Goal: Task Accomplishment & Management: Use online tool/utility

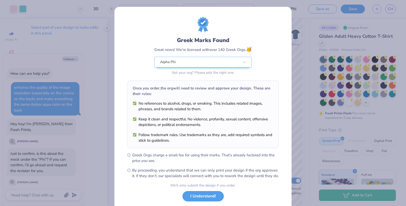
scroll to position [280, 0]
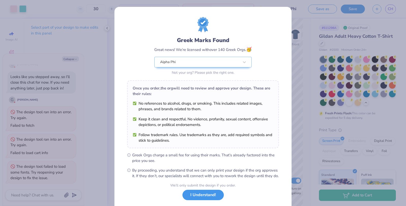
click at [212, 197] on button "I Understand!" at bounding box center [202, 195] width 41 height 10
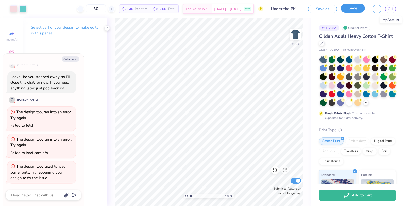
click at [351, 7] on button "Save" at bounding box center [352, 8] width 24 height 9
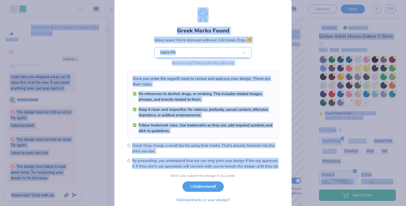
scroll to position [30, 0]
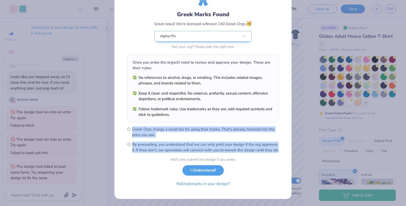
drag, startPoint x: 231, startPoint y: 204, endPoint x: 309, endPoint y: 74, distance: 150.9
click at [309, 73] on div "Greek Marks Found Great news! We’re licensed with over 140 Greek Orgs. 🥳 Alpha …" at bounding box center [203, 103] width 406 height 206
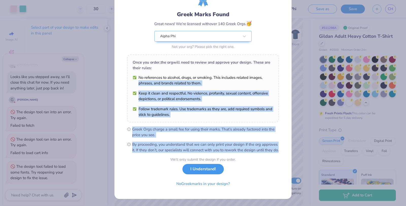
click at [209, 171] on button "I Understand!" at bounding box center [202, 169] width 41 height 10
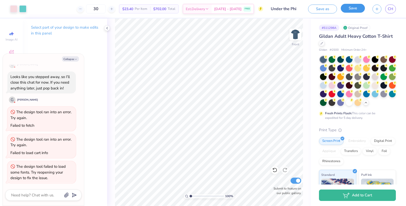
click at [354, 10] on button "Save" at bounding box center [352, 8] width 24 height 9
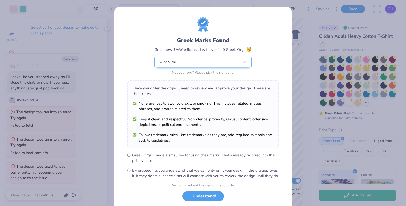
scroll to position [30, 0]
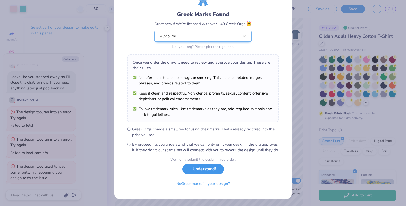
click at [213, 170] on button "I Understand!" at bounding box center [202, 169] width 41 height 10
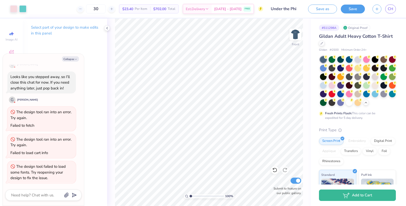
scroll to position [0, 0]
click at [390, 8] on span "CH" at bounding box center [390, 9] width 6 height 6
click at [359, 59] on div at bounding box center [357, 59] width 7 height 7
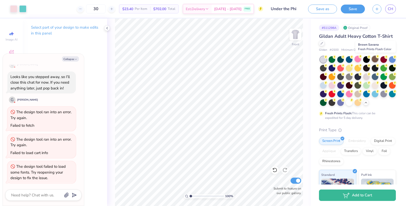
click at [375, 59] on div at bounding box center [374, 59] width 7 height 7
click at [324, 67] on div at bounding box center [323, 67] width 7 height 7
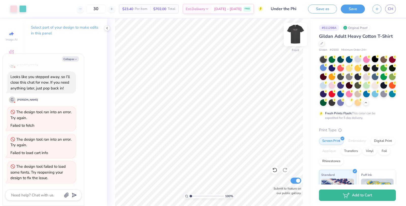
click at [299, 40] on img at bounding box center [295, 34] width 20 height 20
click at [16, 9] on div at bounding box center [13, 8] width 7 height 7
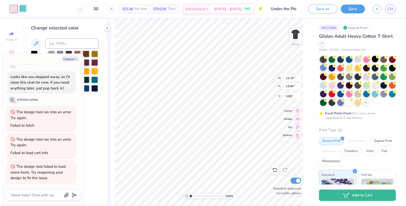
click at [22, 11] on div at bounding box center [22, 8] width 7 height 7
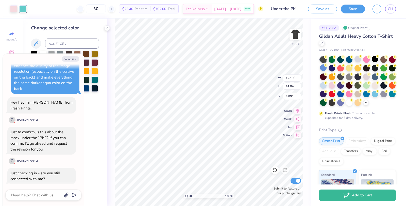
scroll to position [11, 0]
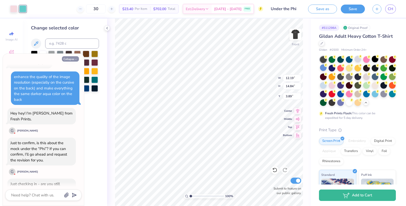
click at [69, 61] on button "Collapse" at bounding box center [70, 58] width 17 height 5
type textarea "x"
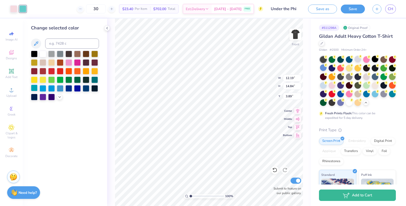
click at [33, 89] on div at bounding box center [34, 88] width 7 height 7
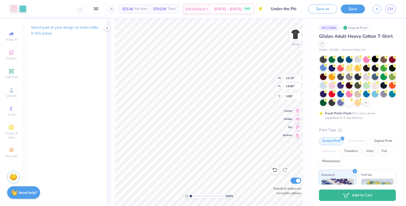
click at [14, 12] on div at bounding box center [13, 8] width 7 height 7
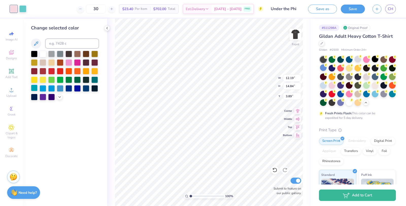
click at [34, 87] on div at bounding box center [34, 88] width 7 height 7
click at [59, 96] on polyline at bounding box center [60, 96] width 2 height 1
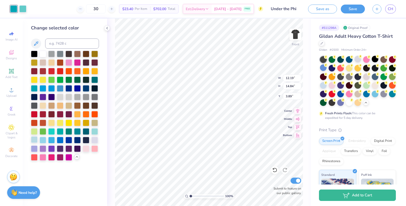
click at [37, 139] on div at bounding box center [34, 139] width 7 height 7
click at [93, 133] on div at bounding box center [94, 131] width 7 height 7
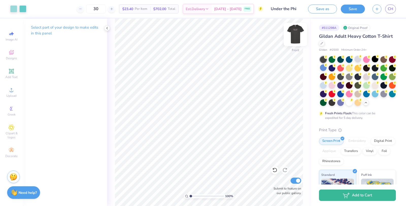
click at [290, 33] on img at bounding box center [295, 34] width 20 height 20
click at [13, 9] on div at bounding box center [13, 8] width 7 height 7
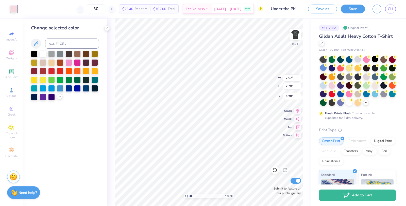
click at [60, 97] on icon at bounding box center [60, 97] width 4 height 4
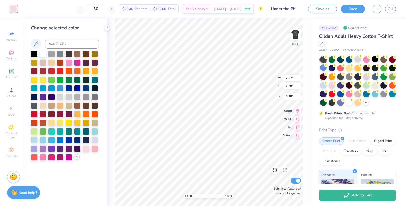
click at [35, 140] on div at bounding box center [34, 139] width 7 height 7
click at [92, 133] on div at bounding box center [94, 131] width 7 height 7
click at [94, 137] on div at bounding box center [94, 139] width 7 height 7
click at [91, 165] on div "Change selected color" at bounding box center [65, 113] width 84 height 188
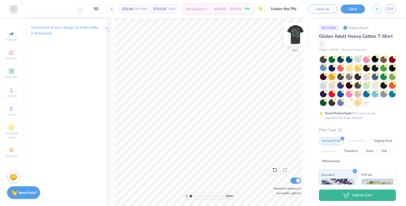
click at [298, 41] on img at bounding box center [295, 34] width 20 height 20
click at [14, 10] on div at bounding box center [13, 8] width 7 height 7
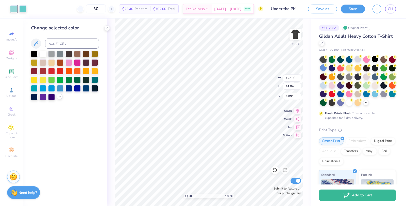
click at [61, 96] on icon at bounding box center [60, 97] width 4 height 4
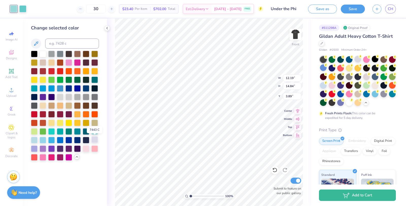
click at [93, 140] on div at bounding box center [94, 139] width 7 height 7
click at [87, 148] on div at bounding box center [86, 148] width 7 height 7
click at [92, 150] on div at bounding box center [94, 148] width 7 height 7
click at [35, 147] on div at bounding box center [34, 148] width 7 height 7
click at [34, 138] on div at bounding box center [34, 139] width 7 height 7
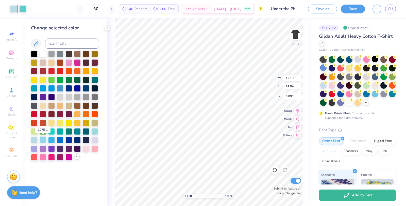
click at [42, 139] on div at bounding box center [43, 139] width 7 height 7
click at [31, 138] on div at bounding box center [34, 139] width 7 height 7
click at [21, 7] on div at bounding box center [22, 8] width 7 height 7
click at [33, 137] on div at bounding box center [34, 139] width 7 height 7
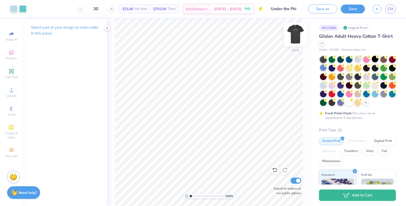
click at [293, 35] on img at bounding box center [295, 34] width 20 height 20
click at [16, 9] on div at bounding box center [13, 8] width 7 height 7
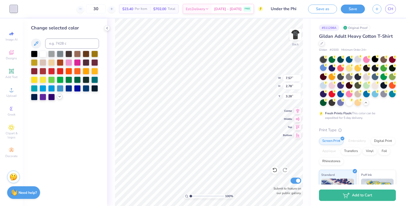
click at [58, 96] on icon at bounding box center [60, 97] width 4 height 4
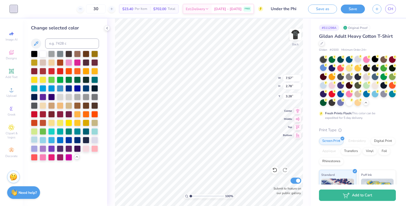
click at [34, 139] on div at bounding box center [34, 139] width 7 height 7
click at [34, 140] on div at bounding box center [34, 139] width 7 height 7
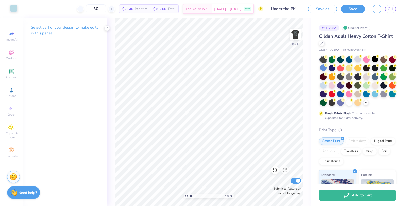
click at [14, 10] on div at bounding box center [13, 8] width 7 height 7
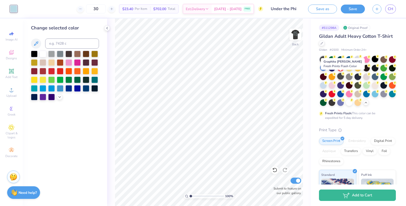
click at [340, 76] on div at bounding box center [340, 76] width 7 height 7
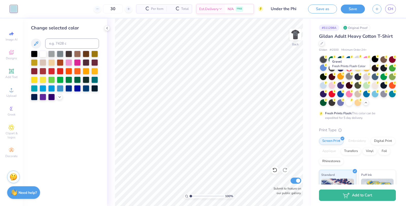
click at [348, 76] on div at bounding box center [349, 76] width 7 height 7
click at [356, 76] on div at bounding box center [357, 76] width 7 height 7
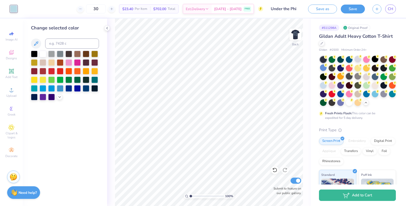
click at [349, 78] on div at bounding box center [349, 76] width 7 height 7
click at [358, 77] on div at bounding box center [357, 76] width 7 height 7
click at [365, 78] on div at bounding box center [366, 76] width 7 height 7
click at [373, 76] on div at bounding box center [374, 76] width 7 height 7
click at [383, 85] on div at bounding box center [383, 85] width 7 height 7
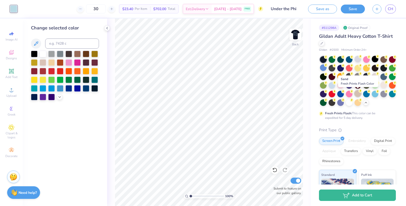
click at [356, 93] on div at bounding box center [357, 93] width 7 height 7
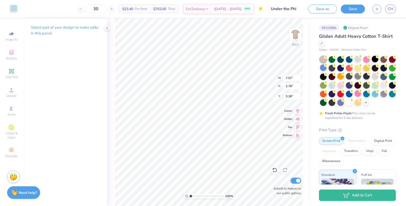
click at [13, 8] on div at bounding box center [13, 8] width 7 height 7
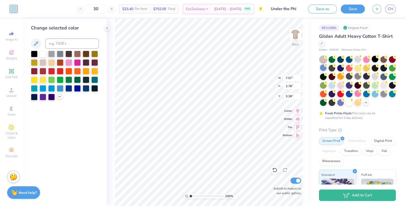
click at [58, 97] on icon at bounding box center [60, 97] width 4 height 4
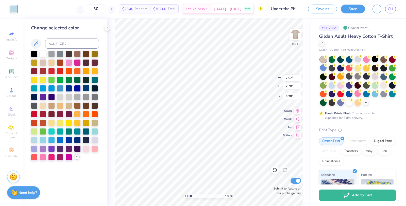
click at [84, 88] on div at bounding box center [86, 88] width 7 height 7
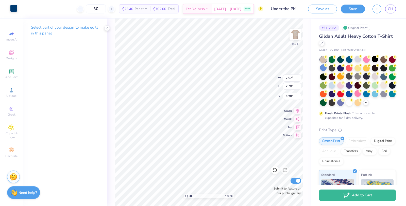
click at [16, 11] on div at bounding box center [13, 8] width 7 height 7
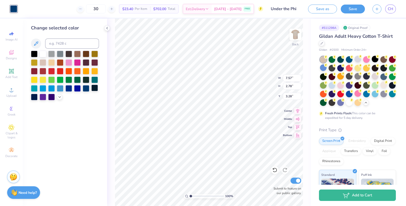
click at [93, 88] on div at bounding box center [94, 88] width 7 height 7
click at [58, 97] on icon at bounding box center [60, 97] width 4 height 4
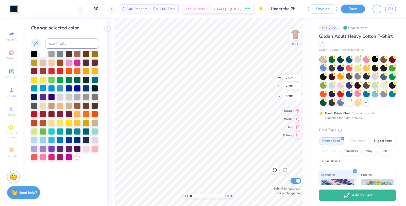
click at [43, 88] on div at bounding box center [43, 88] width 7 height 7
click at [51, 88] on div at bounding box center [51, 88] width 7 height 7
click at [61, 88] on div at bounding box center [60, 88] width 7 height 7
click at [60, 139] on div at bounding box center [60, 139] width 7 height 7
click at [58, 129] on div at bounding box center [60, 131] width 7 height 7
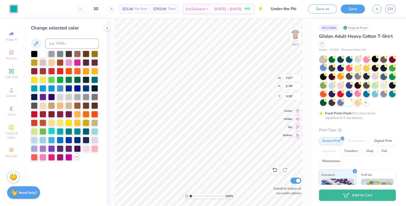
click at [48, 131] on div at bounding box center [51, 131] width 7 height 7
click at [67, 141] on div at bounding box center [68, 139] width 7 height 7
click at [81, 160] on div at bounding box center [65, 106] width 68 height 110
click at [367, 103] on icon at bounding box center [366, 102] width 4 height 4
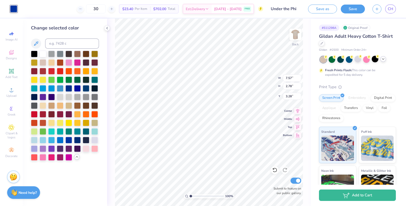
click at [384, 62] on div at bounding box center [358, 59] width 76 height 7
click at [381, 57] on icon at bounding box center [383, 59] width 4 height 4
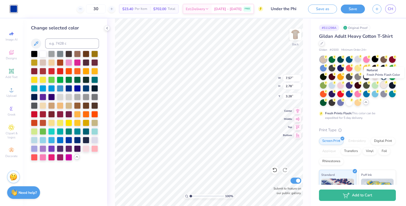
click at [383, 86] on div at bounding box center [383, 85] width 7 height 7
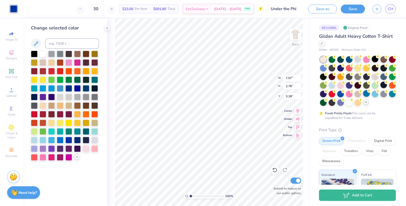
click at [367, 94] on div at bounding box center [366, 93] width 7 height 7
click at [374, 94] on div at bounding box center [374, 93] width 7 height 7
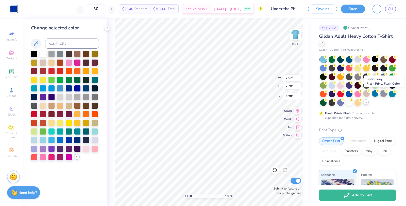
click at [383, 94] on div at bounding box center [383, 93] width 7 height 7
click at [389, 94] on div at bounding box center [392, 93] width 7 height 7
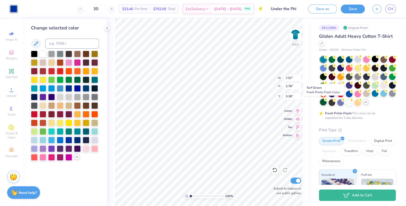
click at [324, 102] on div at bounding box center [323, 102] width 7 height 7
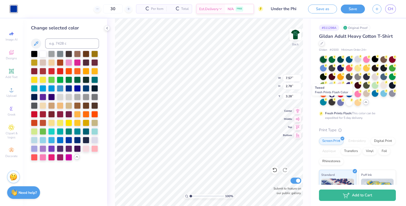
click at [331, 102] on div at bounding box center [331, 102] width 7 height 7
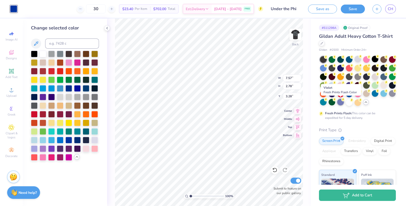
click at [340, 104] on div at bounding box center [340, 102] width 7 height 7
click at [346, 104] on div at bounding box center [349, 102] width 7 height 7
click at [357, 102] on div at bounding box center [357, 102] width 7 height 7
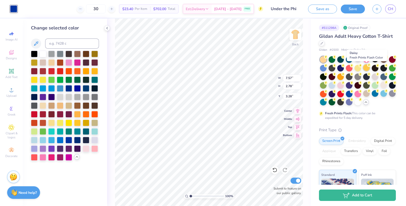
click at [367, 69] on div at bounding box center [366, 67] width 7 height 7
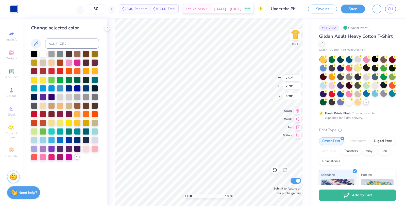
click at [357, 69] on div at bounding box center [357, 67] width 7 height 7
click at [327, 59] on circle at bounding box center [326, 57] width 4 height 4
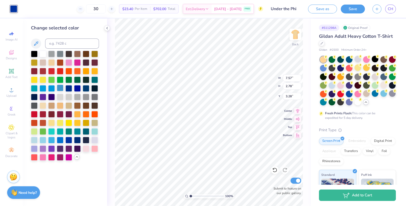
click at [59, 89] on div at bounding box center [60, 88] width 7 height 7
click at [393, 95] on div at bounding box center [392, 93] width 7 height 7
click at [333, 67] on div at bounding box center [331, 67] width 7 height 7
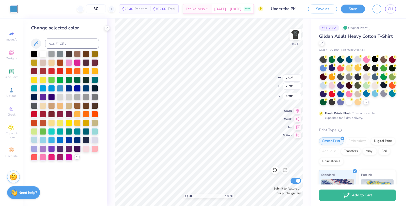
click at [35, 140] on div at bounding box center [34, 139] width 7 height 7
click at [95, 141] on div at bounding box center [94, 139] width 7 height 7
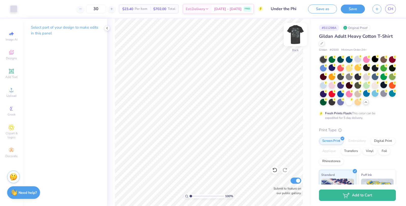
click at [294, 35] on img at bounding box center [295, 34] width 20 height 20
click at [15, 9] on div at bounding box center [13, 8] width 7 height 7
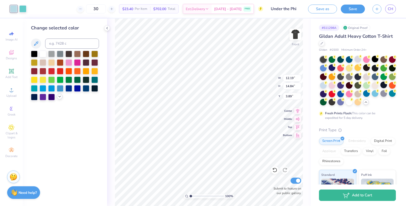
click at [60, 99] on div at bounding box center [60, 97] width 6 height 6
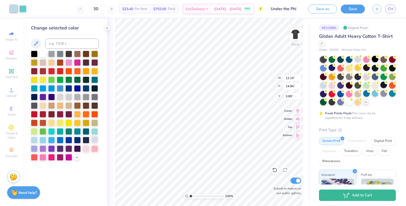
click at [94, 139] on div at bounding box center [94, 139] width 7 height 7
click at [25, 9] on div at bounding box center [22, 8] width 7 height 7
click at [92, 139] on div at bounding box center [94, 139] width 7 height 7
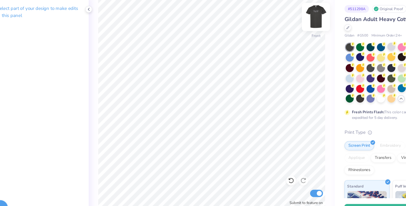
click at [293, 39] on img at bounding box center [295, 34] width 20 height 20
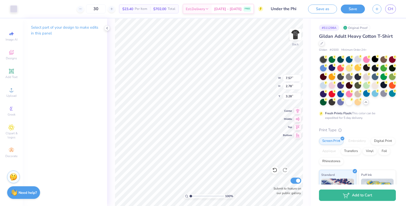
click at [14, 13] on div "Art colors" at bounding box center [8, 9] width 17 height 18
click at [14, 10] on div at bounding box center [13, 8] width 7 height 7
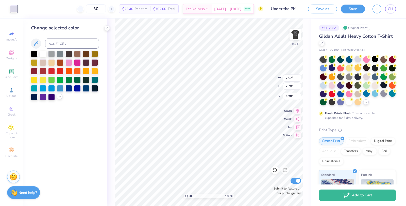
click at [60, 98] on icon at bounding box center [60, 97] width 4 height 4
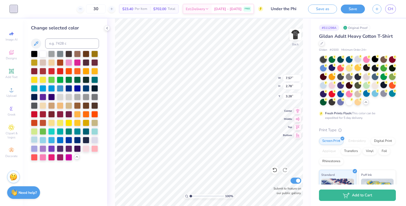
click at [35, 140] on div at bounding box center [34, 139] width 7 height 7
click at [93, 141] on div at bounding box center [94, 139] width 7 height 7
click at [290, 39] on img at bounding box center [295, 34] width 20 height 20
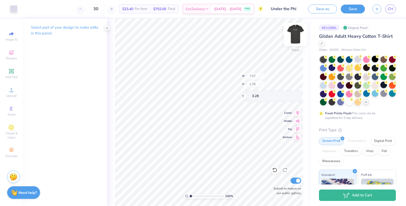
click at [292, 38] on img at bounding box center [295, 34] width 20 height 20
click at [297, 35] on img at bounding box center [295, 34] width 20 height 20
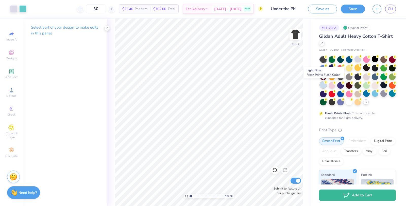
click at [324, 83] on icon at bounding box center [326, 83] width 4 height 4
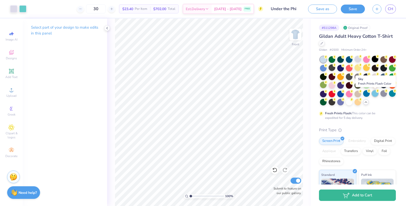
click at [375, 94] on div at bounding box center [374, 93] width 7 height 7
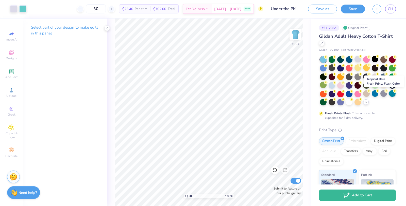
click at [391, 94] on div at bounding box center [392, 93] width 7 height 7
click at [382, 95] on div at bounding box center [383, 93] width 7 height 7
click at [24, 8] on div at bounding box center [22, 8] width 7 height 7
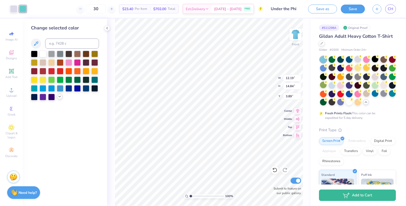
click at [62, 96] on div at bounding box center [60, 97] width 6 height 6
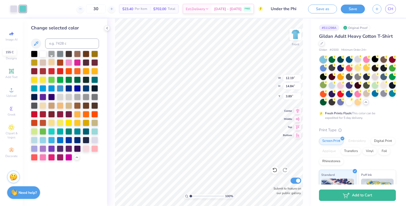
click at [53, 61] on div at bounding box center [51, 62] width 7 height 7
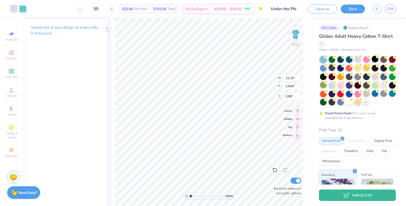
click at [15, 12] on div at bounding box center [13, 8] width 7 height 7
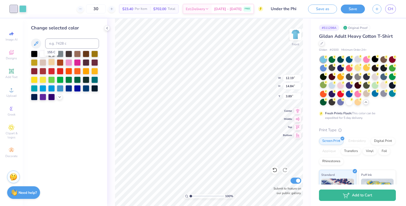
click at [52, 62] on div at bounding box center [51, 62] width 7 height 7
click at [58, 97] on icon at bounding box center [60, 97] width 4 height 4
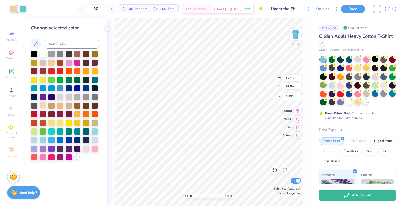
click at [42, 107] on div at bounding box center [43, 105] width 7 height 7
click at [50, 105] on div at bounding box center [51, 105] width 7 height 7
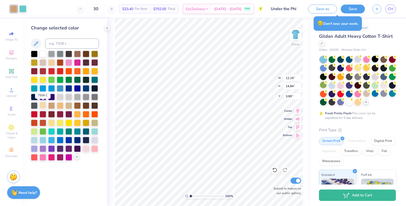
click at [43, 105] on div at bounding box center [43, 105] width 7 height 7
click at [84, 149] on div at bounding box center [86, 148] width 7 height 7
click at [93, 139] on div at bounding box center [94, 139] width 7 height 7
click at [71, 139] on div at bounding box center [68, 139] width 7 height 7
click at [52, 54] on div at bounding box center [51, 53] width 7 height 7
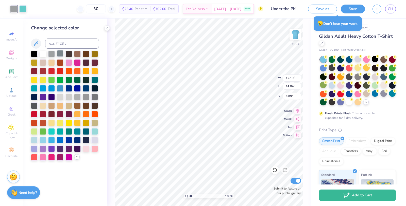
click at [58, 54] on div at bounding box center [60, 53] width 7 height 7
click at [70, 54] on div at bounding box center [68, 53] width 7 height 7
click at [79, 54] on div at bounding box center [77, 53] width 7 height 7
click at [84, 52] on div at bounding box center [86, 53] width 7 height 7
click at [93, 52] on div at bounding box center [94, 53] width 7 height 7
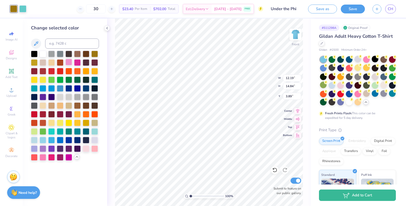
click at [71, 64] on div at bounding box center [68, 62] width 7 height 7
click at [76, 63] on div at bounding box center [77, 62] width 7 height 7
click at [342, 87] on div at bounding box center [340, 85] width 7 height 7
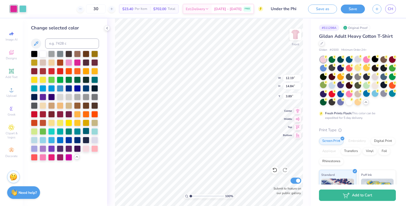
click at [87, 129] on div at bounding box center [86, 131] width 7 height 7
click at [77, 140] on div at bounding box center [77, 139] width 7 height 7
click at [364, 61] on div at bounding box center [366, 59] width 7 height 7
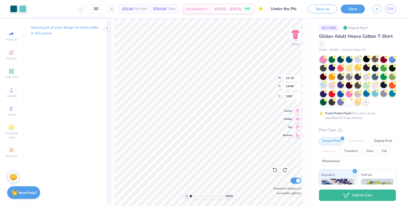
click at [305, 56] on div "100 % Front W 12.19 12.19 " H 14.84 14.84 " Y 3.89 3.89 " Center Middle Top Bot…" at bounding box center [209, 113] width 204 height 188
click at [272, 172] on icon at bounding box center [274, 170] width 5 height 5
click at [330, 84] on div at bounding box center [331, 85] width 7 height 7
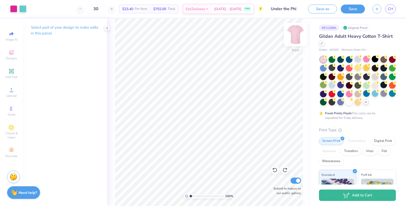
click at [294, 34] on img at bounding box center [295, 34] width 20 height 20
type input "3.30"
click at [11, 9] on div at bounding box center [13, 8] width 7 height 7
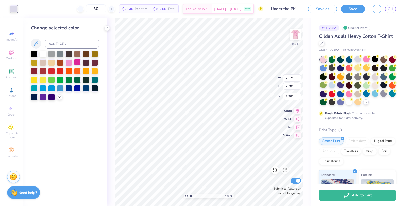
click at [78, 61] on div at bounding box center [77, 62] width 7 height 7
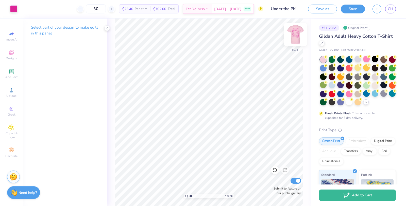
click at [295, 33] on img at bounding box center [295, 34] width 20 height 20
click at [294, 38] on img at bounding box center [295, 34] width 20 height 20
click at [294, 38] on img at bounding box center [295, 34] width 10 height 10
click at [12, 11] on div at bounding box center [13, 8] width 7 height 7
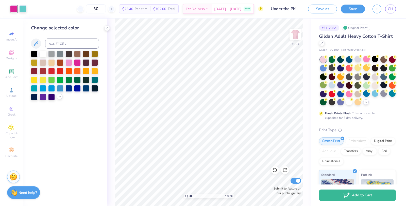
click at [58, 97] on icon at bounding box center [60, 97] width 4 height 4
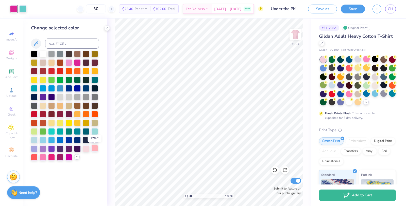
click at [93, 150] on div at bounding box center [94, 148] width 7 height 7
click at [74, 140] on div at bounding box center [77, 139] width 7 height 7
click at [299, 36] on img at bounding box center [295, 34] width 20 height 20
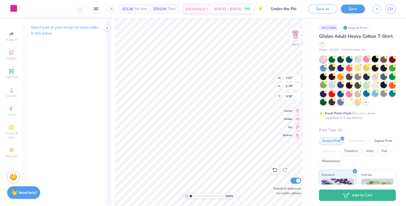
click at [10, 9] on div at bounding box center [13, 8] width 7 height 7
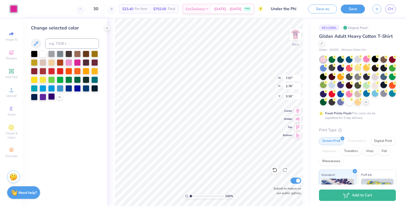
click at [51, 97] on div at bounding box center [51, 96] width 7 height 7
click at [81, 88] on div at bounding box center [65, 76] width 68 height 50
click at [79, 88] on div at bounding box center [77, 88] width 7 height 7
click at [88, 87] on div at bounding box center [86, 88] width 7 height 7
click at [94, 88] on div at bounding box center [94, 88] width 7 height 7
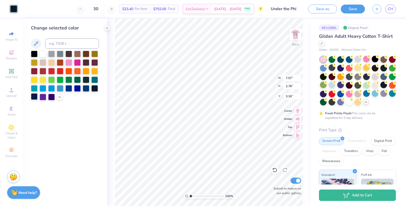
click at [34, 98] on div at bounding box center [34, 96] width 7 height 7
click at [41, 98] on div at bounding box center [43, 96] width 7 height 7
click at [47, 99] on div at bounding box center [65, 76] width 68 height 50
click at [50, 98] on div at bounding box center [51, 96] width 7 height 7
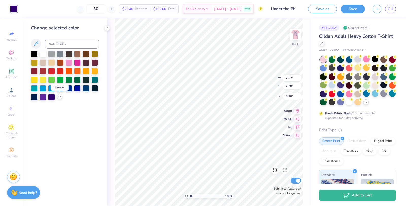
click at [59, 97] on icon at bounding box center [60, 97] width 4 height 4
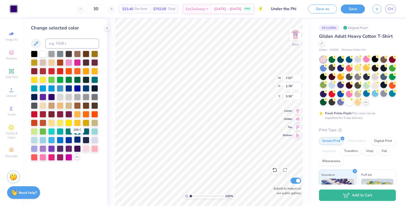
click at [76, 140] on div at bounding box center [77, 139] width 7 height 7
click at [298, 37] on img at bounding box center [295, 34] width 20 height 20
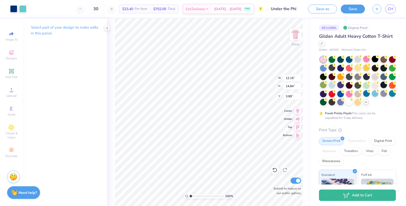
type input "3.90"
click at [14, 8] on div at bounding box center [13, 8] width 7 height 7
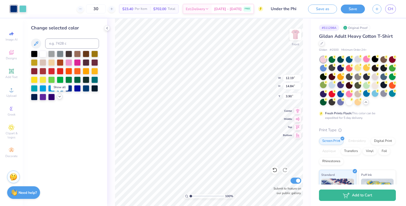
click at [60, 97] on icon at bounding box center [60, 97] width 4 height 4
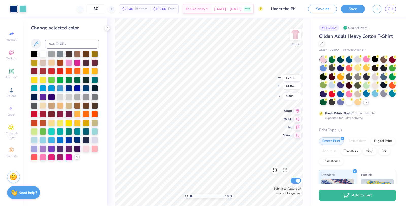
click at [74, 142] on div at bounding box center [77, 139] width 7 height 7
click at [76, 141] on div at bounding box center [77, 139] width 7 height 7
click at [79, 140] on div at bounding box center [77, 139] width 7 height 7
click at [83, 140] on div at bounding box center [86, 139] width 7 height 7
click at [78, 140] on div at bounding box center [77, 139] width 7 height 7
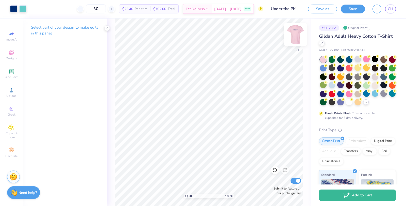
click at [297, 38] on img at bounding box center [295, 34] width 20 height 20
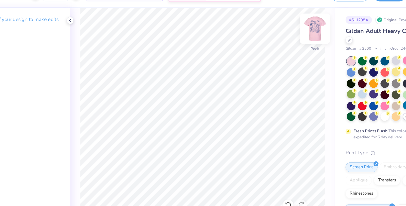
click at [294, 33] on img at bounding box center [295, 34] width 20 height 20
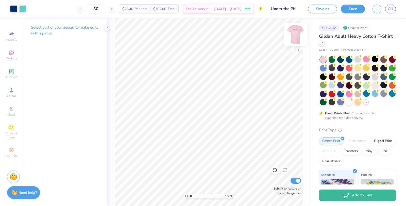
click at [301, 35] on div at bounding box center [294, 34] width 23 height 23
click at [392, 8] on span "CH" at bounding box center [390, 9] width 6 height 6
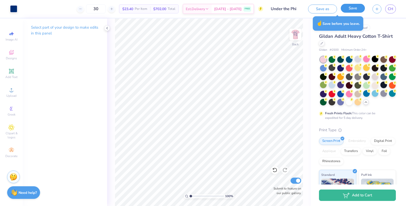
click at [353, 10] on button "Save" at bounding box center [352, 8] width 24 height 9
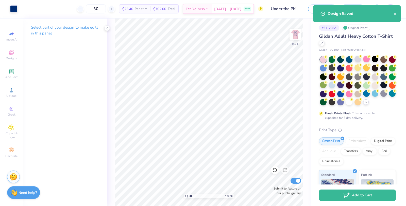
click at [392, 14] on div "Design Saved" at bounding box center [360, 14] width 66 height 6
click at [395, 14] on icon "close" at bounding box center [394, 14] width 3 height 3
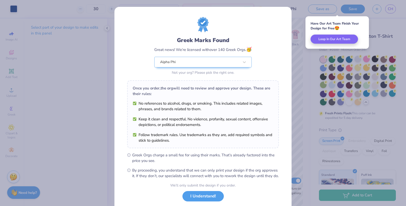
scroll to position [30, 0]
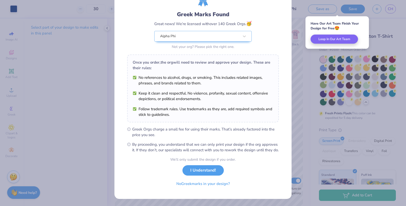
click at [207, 176] on div "We’ll only submit the design if you order. I Understand! No Greek marks in your…" at bounding box center [202, 173] width 65 height 32
click at [207, 174] on button "I Understand!" at bounding box center [202, 169] width 41 height 10
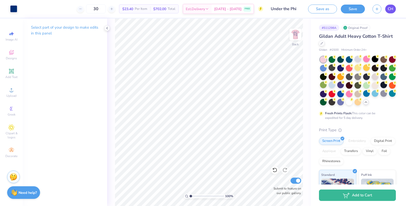
click at [389, 10] on span "CH" at bounding box center [390, 9] width 6 height 6
click at [374, 85] on div at bounding box center [374, 85] width 7 height 7
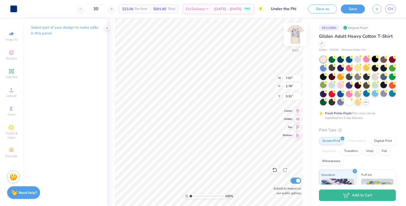
click at [297, 37] on img at bounding box center [295, 34] width 20 height 20
click at [11, 9] on div at bounding box center [13, 8] width 7 height 7
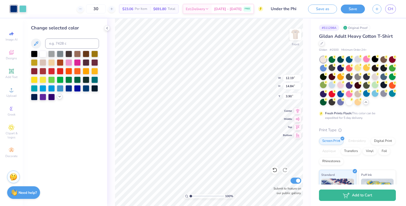
click at [60, 99] on div at bounding box center [60, 97] width 6 height 6
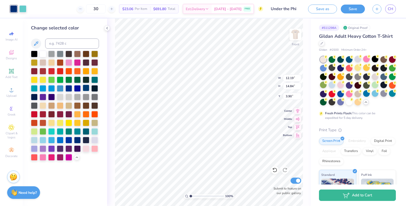
click at [84, 90] on div at bounding box center [86, 88] width 7 height 7
click at [34, 98] on div at bounding box center [34, 96] width 7 height 7
click at [86, 88] on div at bounding box center [86, 88] width 7 height 7
click at [92, 80] on div at bounding box center [94, 79] width 7 height 7
click at [86, 87] on div at bounding box center [86, 88] width 7 height 7
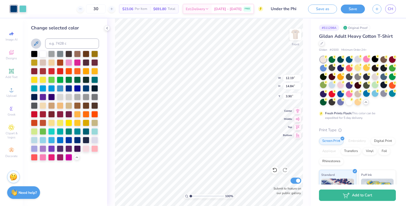
click at [36, 45] on icon at bounding box center [36, 44] width 6 height 6
click at [69, 33] on div "Change selected color" at bounding box center [65, 93] width 68 height 136
click at [34, 105] on div at bounding box center [34, 105] width 7 height 7
click at [67, 42] on input at bounding box center [72, 44] width 54 height 10
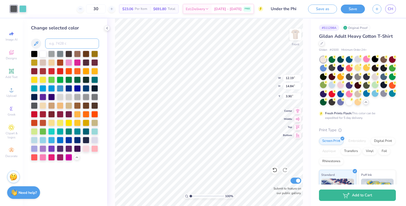
drag, startPoint x: 71, startPoint y: 41, endPoint x: 49, endPoint y: 38, distance: 22.6
click at [51, 39] on input at bounding box center [72, 44] width 54 height 10
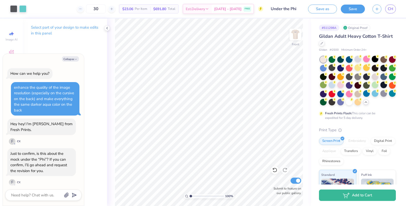
scroll to position [307, 0]
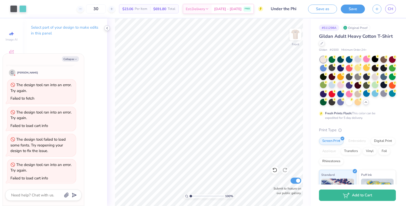
click at [105, 27] on icon at bounding box center [107, 28] width 4 height 4
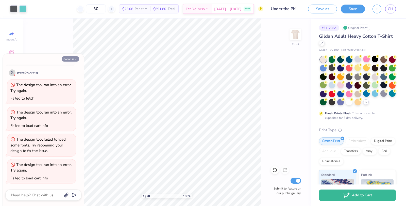
click at [62, 60] on button "Collapse" at bounding box center [70, 58] width 17 height 5
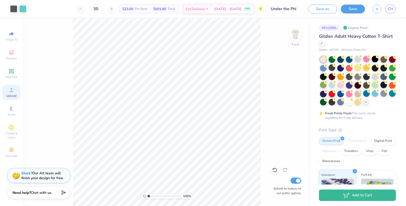
click at [12, 94] on span "Upload" at bounding box center [11, 96] width 10 height 4
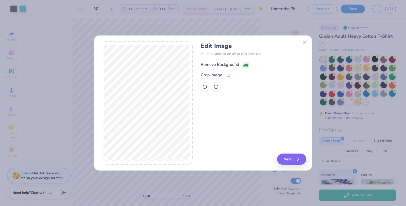
click at [245, 67] on image at bounding box center [246, 65] width 6 height 6
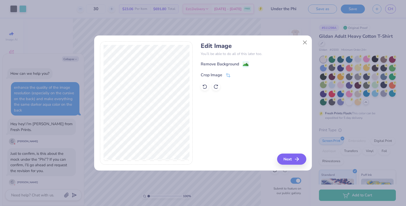
scroll to position [327, 0]
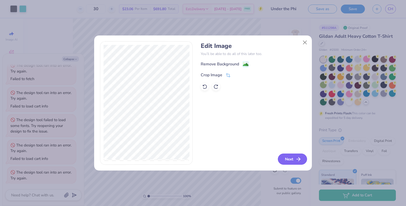
click at [288, 161] on button "Next" at bounding box center [292, 159] width 29 height 11
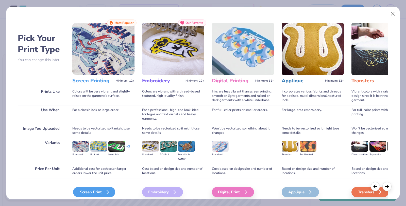
click at [94, 191] on div "Screen Print" at bounding box center [94, 192] width 42 height 10
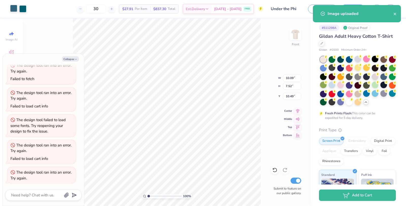
click at [15, 9] on div at bounding box center [13, 8] width 7 height 7
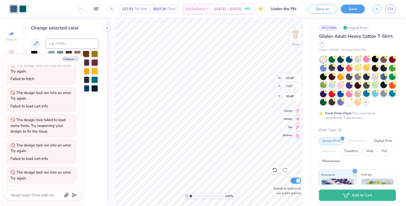
type textarea "x"
type input "12.19"
type input "14.84"
type input "3.90"
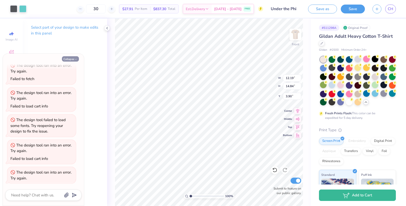
click at [71, 57] on button "Collapse" at bounding box center [70, 58] width 17 height 5
type textarea "x"
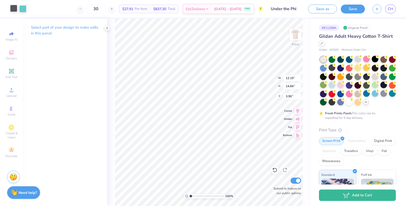
click at [14, 8] on div at bounding box center [13, 8] width 7 height 7
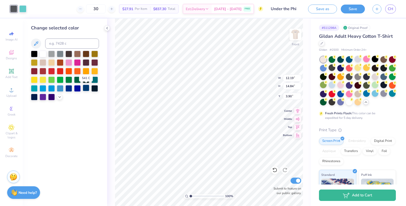
click at [86, 88] on div at bounding box center [86, 88] width 7 height 7
click at [66, 45] on input at bounding box center [72, 44] width 54 height 10
type input "7669"
type input "10.09"
type input "7.52"
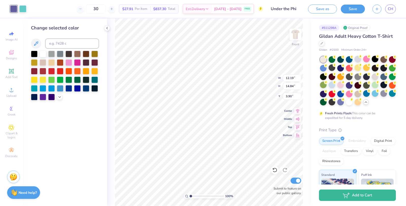
type input "10.49"
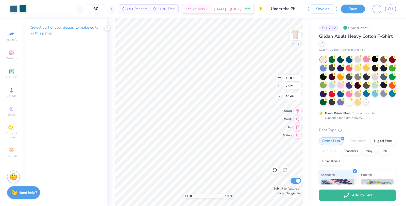
click at [24, 10] on div at bounding box center [22, 8] width 7 height 7
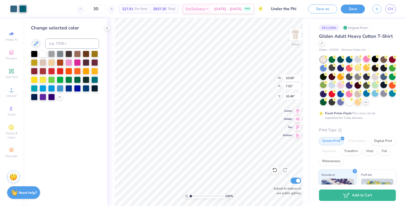
type input "12.19"
type input "14.84"
type input "3.90"
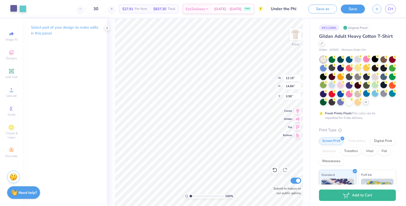
click at [13, 9] on div at bounding box center [13, 8] width 7 height 7
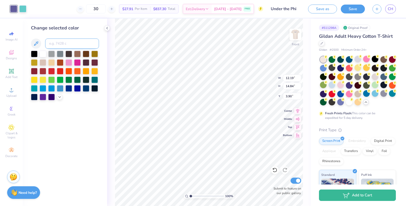
click at [51, 40] on input at bounding box center [72, 44] width 54 height 10
type input "3155"
type input "10.09"
type input "7.52"
type input "10.49"
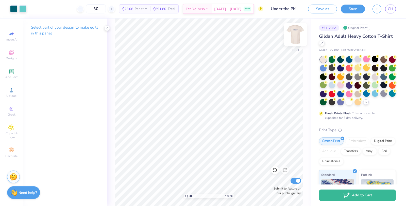
click at [295, 39] on img at bounding box center [295, 34] width 20 height 20
click at [300, 40] on img at bounding box center [295, 34] width 20 height 20
click at [15, 5] on div at bounding box center [13, 8] width 7 height 7
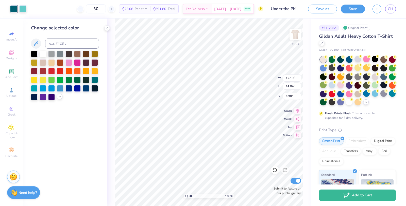
click at [61, 97] on icon at bounding box center [60, 97] width 4 height 4
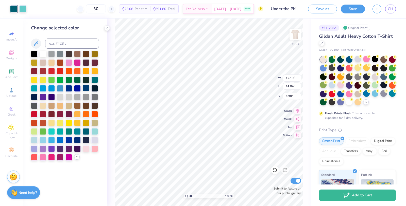
click at [86, 91] on div at bounding box center [86, 88] width 7 height 7
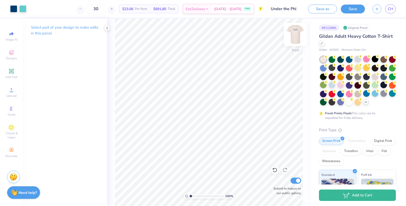
click at [293, 35] on img at bounding box center [295, 34] width 20 height 20
click at [15, 5] on div "Art colors" at bounding box center [8, 9] width 17 height 18
click at [14, 9] on div at bounding box center [13, 8] width 7 height 7
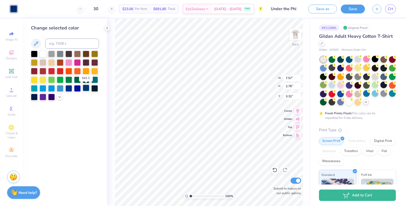
click at [87, 89] on div at bounding box center [86, 88] width 7 height 7
click at [298, 40] on img at bounding box center [295, 34] width 20 height 20
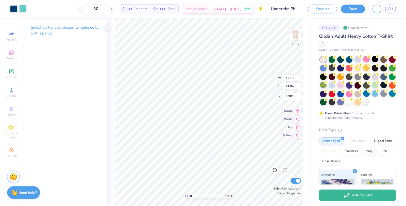
click at [22, 11] on div at bounding box center [22, 8] width 7 height 7
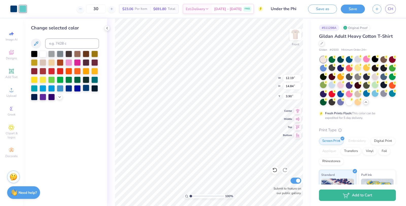
click at [86, 87] on div at bounding box center [86, 88] width 7 height 7
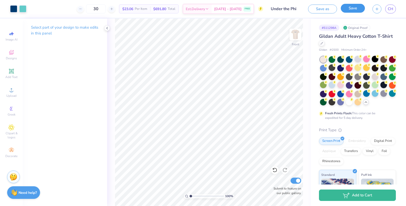
click at [353, 8] on button "Save" at bounding box center [352, 8] width 24 height 9
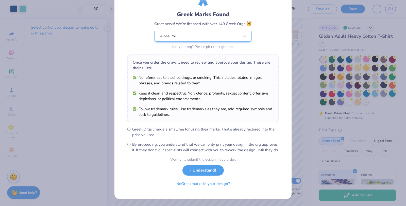
scroll to position [30, 0]
click at [208, 166] on button "I Understand!" at bounding box center [202, 170] width 41 height 10
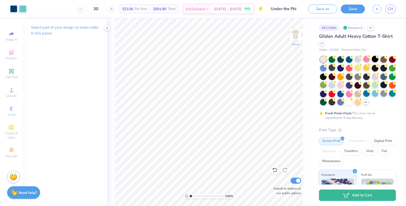
scroll to position [0, 0]
click at [389, 7] on span "CH" at bounding box center [390, 9] width 6 height 6
click at [394, 93] on div at bounding box center [392, 93] width 7 height 7
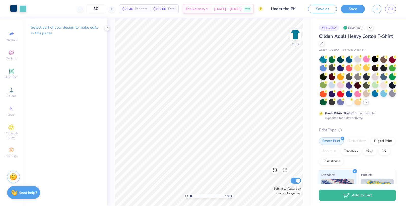
click at [13, 6] on div at bounding box center [13, 8] width 7 height 7
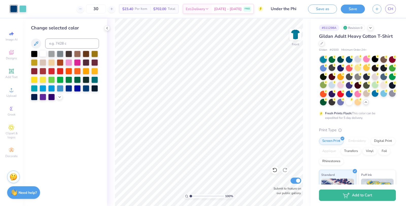
click at [44, 56] on div at bounding box center [43, 53] width 7 height 7
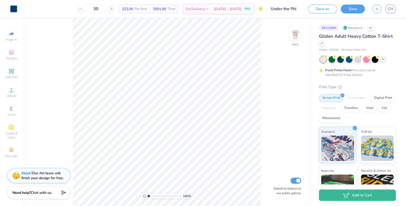
click at [384, 57] on div at bounding box center [383, 59] width 6 height 6
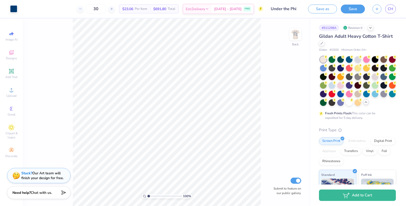
click at [367, 102] on icon at bounding box center [366, 102] width 4 height 4
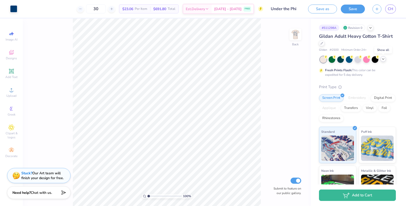
click at [384, 59] on icon at bounding box center [383, 59] width 4 height 4
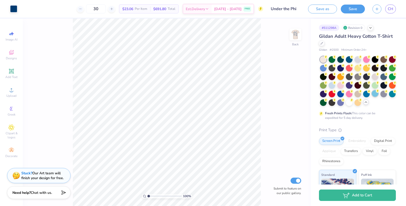
click at [374, 95] on div at bounding box center [374, 93] width 7 height 7
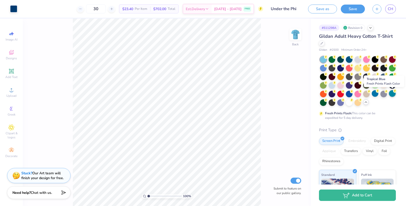
click at [391, 92] on div at bounding box center [392, 93] width 7 height 7
click at [385, 94] on div at bounding box center [383, 93] width 7 height 7
type input "3.31"
click at [12, 8] on div at bounding box center [13, 8] width 7 height 7
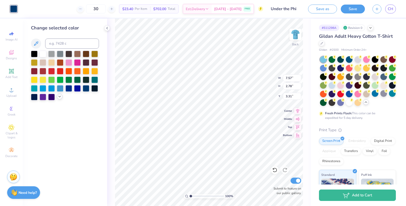
click at [61, 96] on icon at bounding box center [60, 97] width 4 height 4
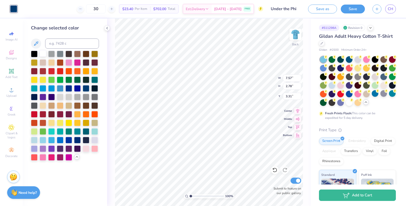
click at [44, 54] on div at bounding box center [43, 53] width 7 height 7
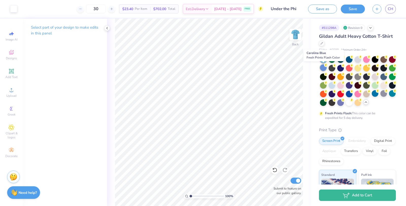
click at [325, 68] on div at bounding box center [323, 67] width 7 height 7
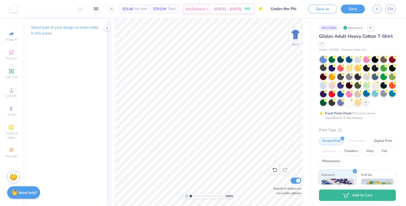
click at [364, 95] on div at bounding box center [366, 93] width 7 height 7
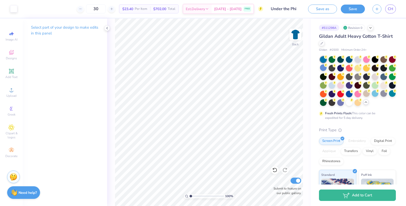
click at [370, 95] on div at bounding box center [358, 81] width 76 height 50
click at [392, 94] on div at bounding box center [392, 93] width 7 height 7
click at [293, 34] on img at bounding box center [295, 34] width 20 height 20
click at [14, 7] on div at bounding box center [13, 8] width 7 height 7
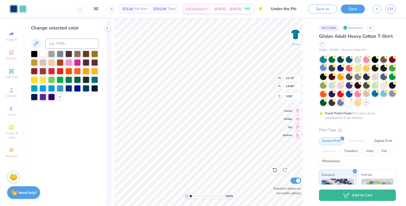
click at [43, 54] on div at bounding box center [43, 53] width 7 height 7
click at [25, 11] on div at bounding box center [22, 8] width 7 height 7
click at [42, 53] on div at bounding box center [43, 53] width 7 height 7
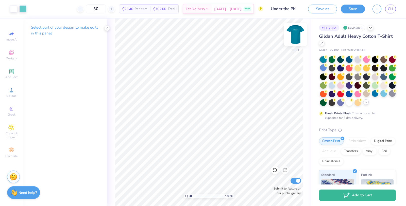
click at [293, 30] on img at bounding box center [295, 34] width 20 height 20
click at [356, 12] on button "Save" at bounding box center [352, 8] width 24 height 9
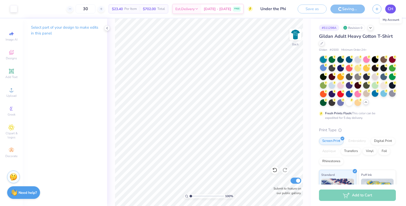
click at [391, 8] on span "CH" at bounding box center [390, 9] width 6 height 6
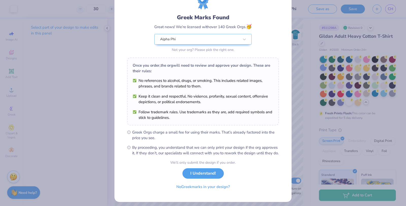
scroll to position [30, 0]
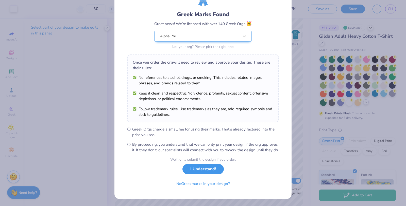
click at [213, 170] on button "I Understand!" at bounding box center [202, 169] width 41 height 10
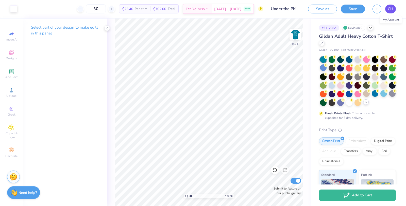
click at [390, 7] on span "CH" at bounding box center [390, 9] width 6 height 6
